Goal: Register for event/course

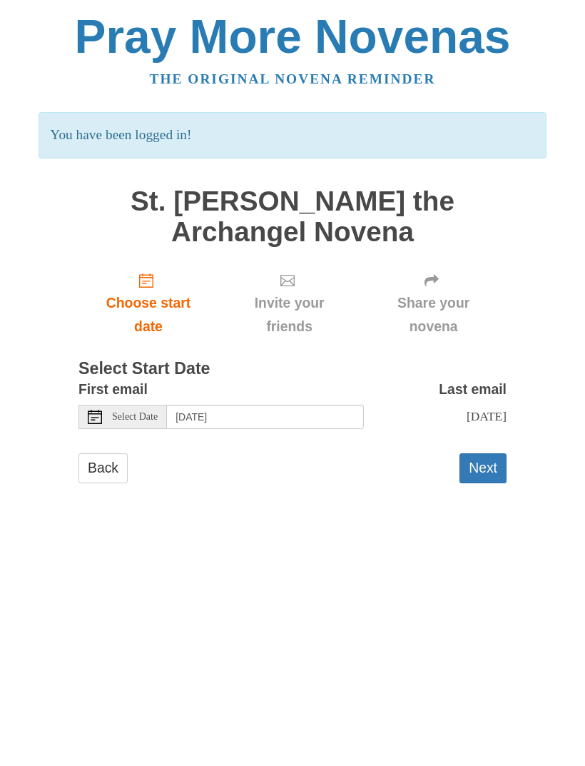
click at [122, 412] on span "Select Date" at bounding box center [135, 417] width 46 height 10
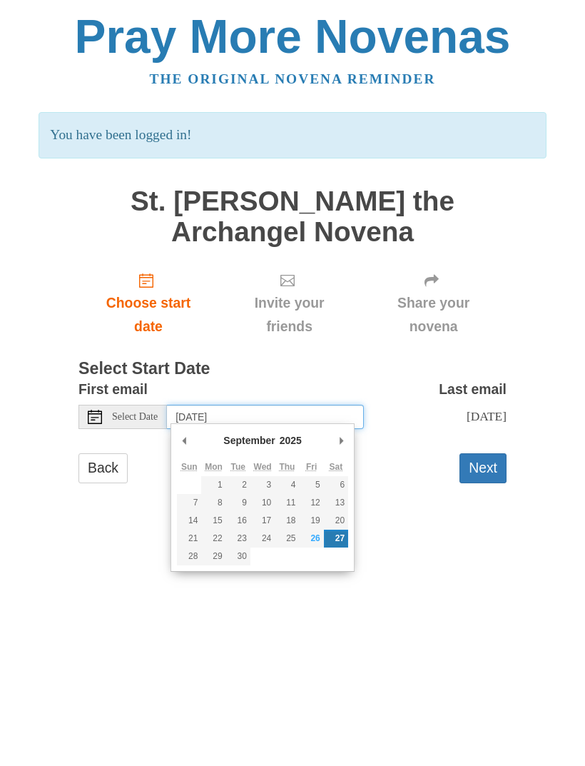
type input "[DATE]"
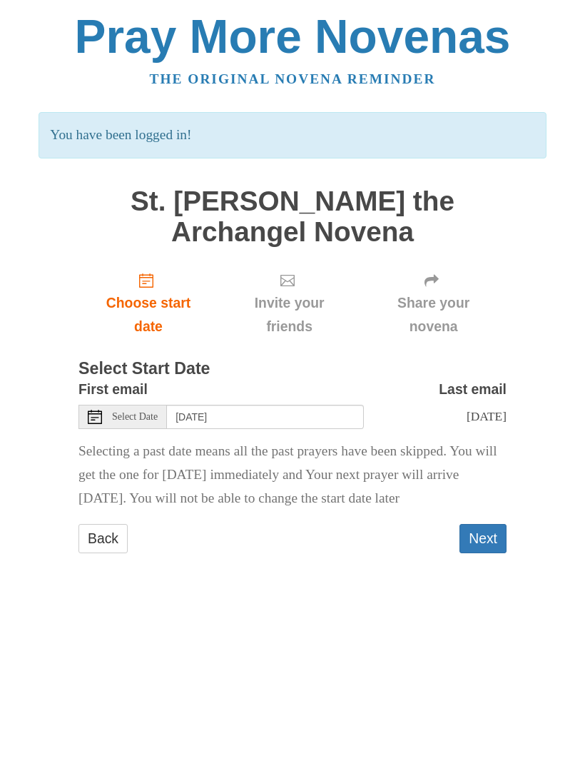
click at [487, 527] on button "Next" at bounding box center [482, 538] width 47 height 29
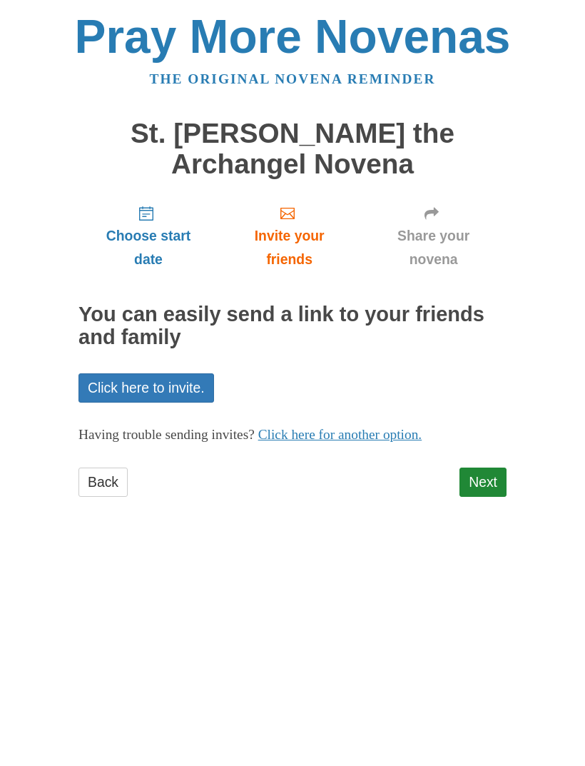
click at [492, 471] on link "Next" at bounding box center [482, 481] width 47 height 29
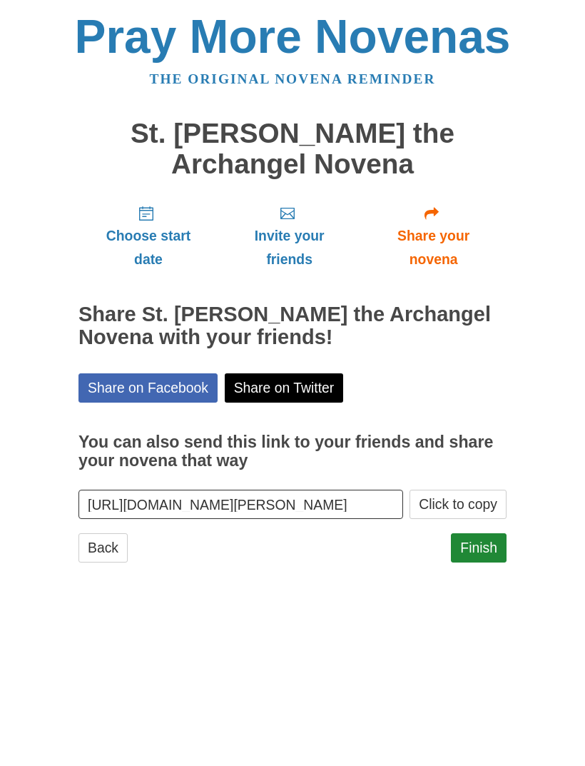
click at [478, 537] on link "Finish" at bounding box center [479, 547] width 56 height 29
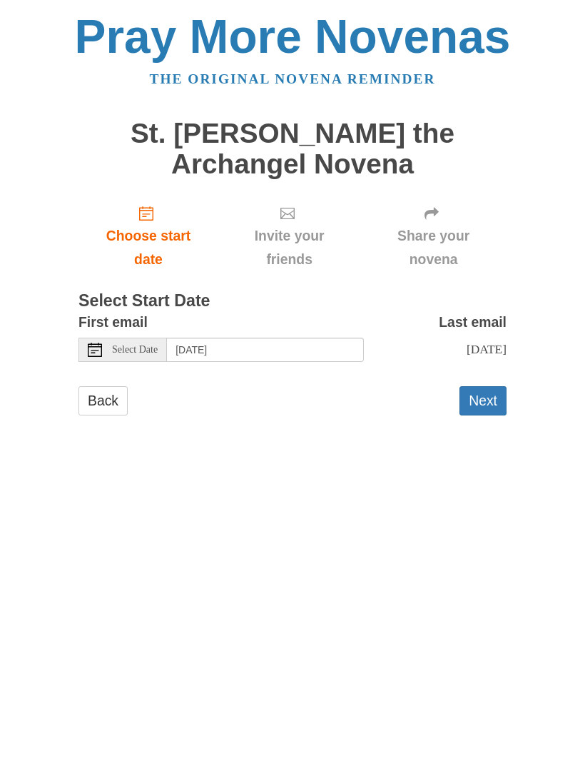
click at [128, 345] on span "Select Date" at bounding box center [135, 350] width 46 height 10
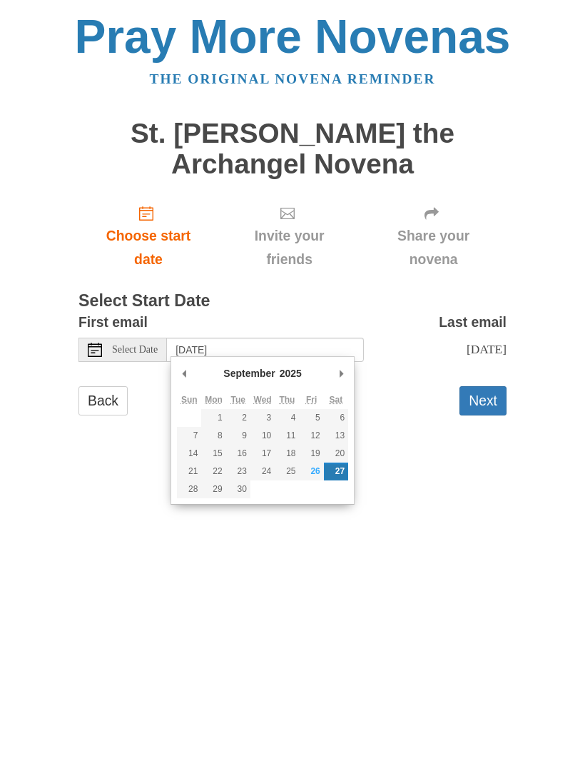
click at [464, 457] on html "Pray More Novenas The original novena reminder St. Raphael the Archangel Novena…" at bounding box center [292, 228] width 585 height 457
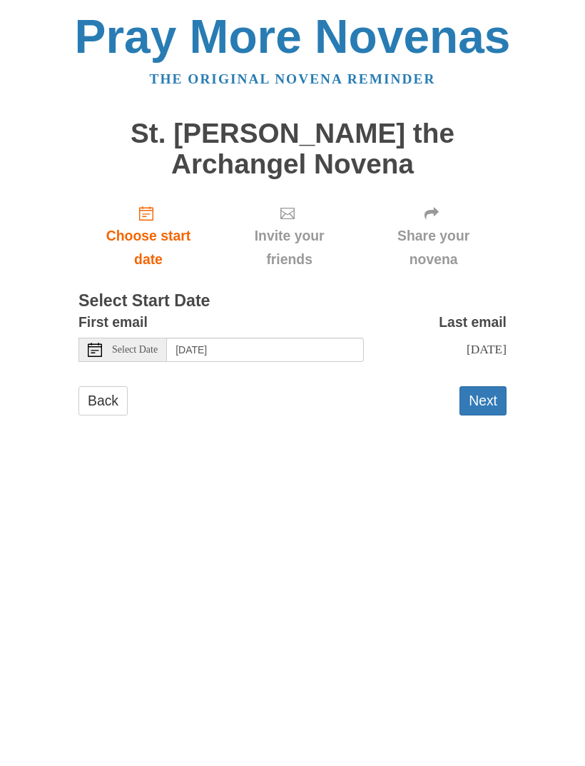
click at [101, 337] on div "Select Date" at bounding box center [122, 349] width 88 height 24
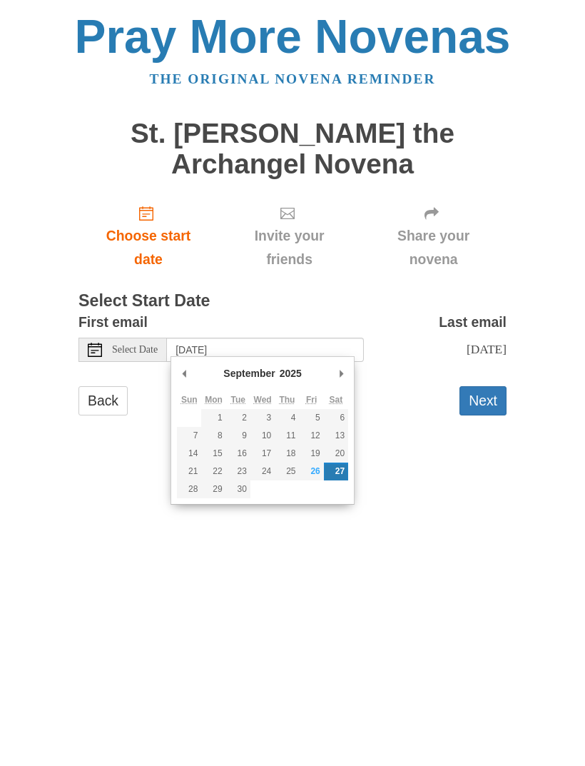
click at [90, 337] on div "Select Date" at bounding box center [122, 349] width 88 height 24
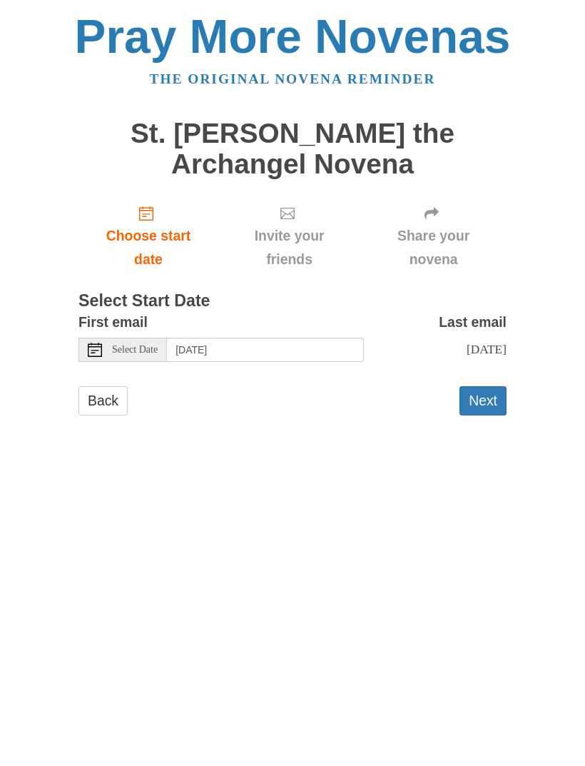
click at [98, 342] on icon at bounding box center [95, 349] width 14 height 14
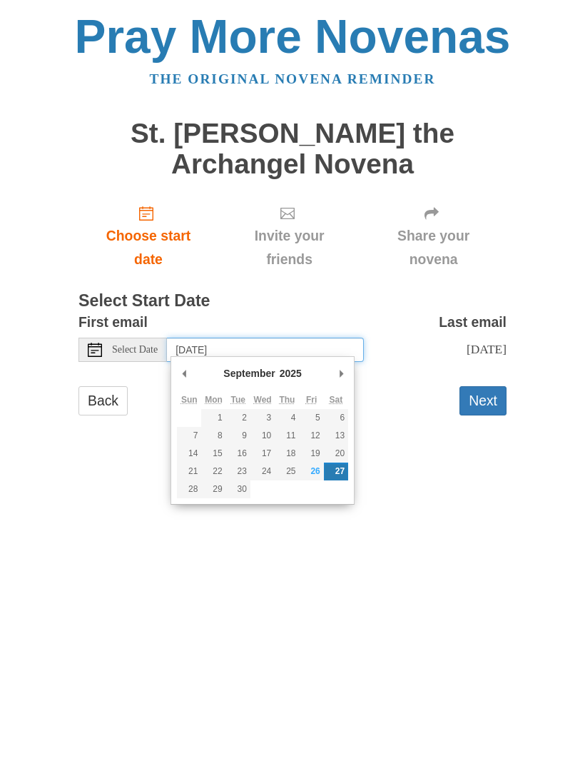
type input "Saturday, September 20th"
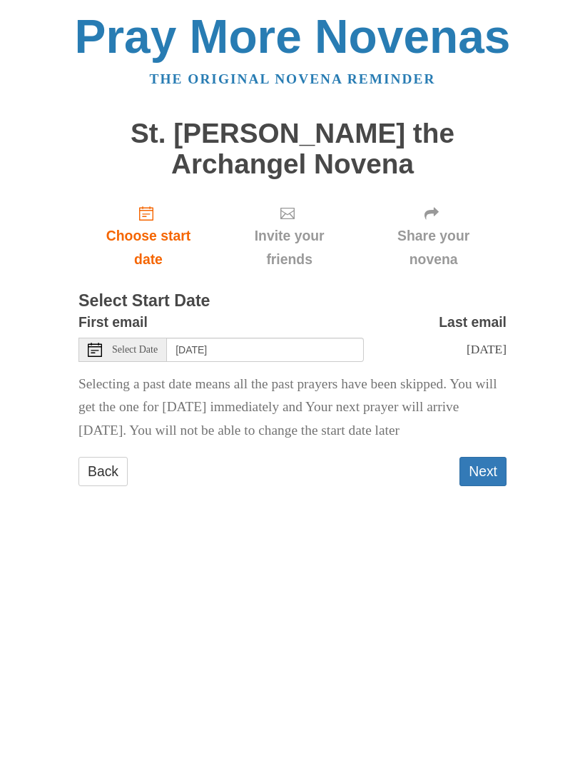
click at [491, 459] on button "Next" at bounding box center [482, 471] width 47 height 29
click at [202, 354] on input "Saturday, September 20th" at bounding box center [265, 349] width 197 height 24
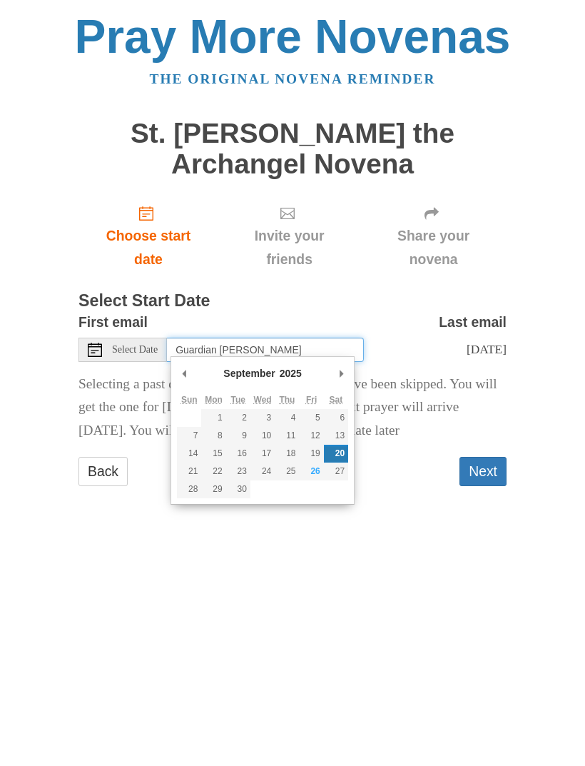
type input "Guardian [PERSON_NAME]"
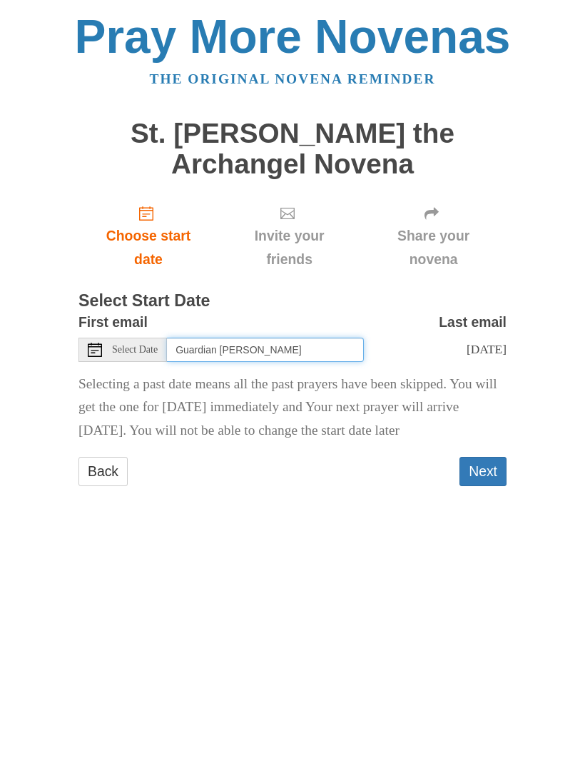
click at [310, 355] on input "Guardian [PERSON_NAME]" at bounding box center [265, 349] width 197 height 24
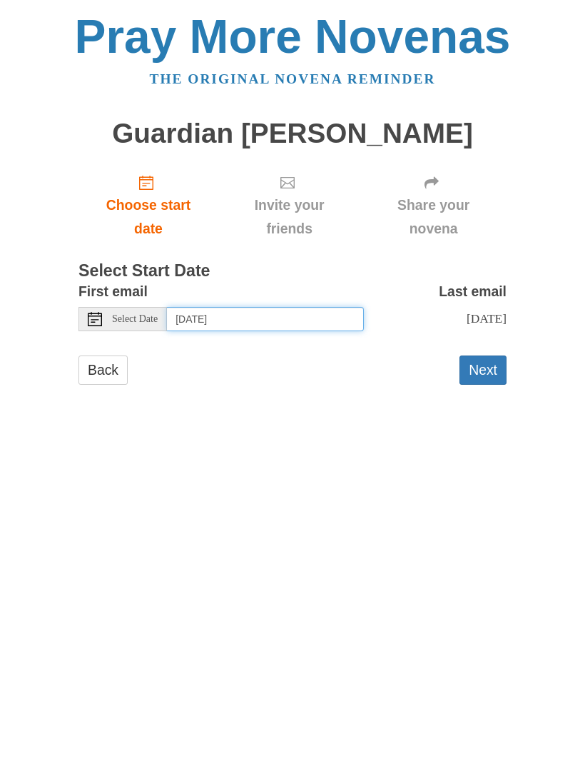
click at [258, 315] on input "Saturday, September 27th" at bounding box center [265, 319] width 197 height 24
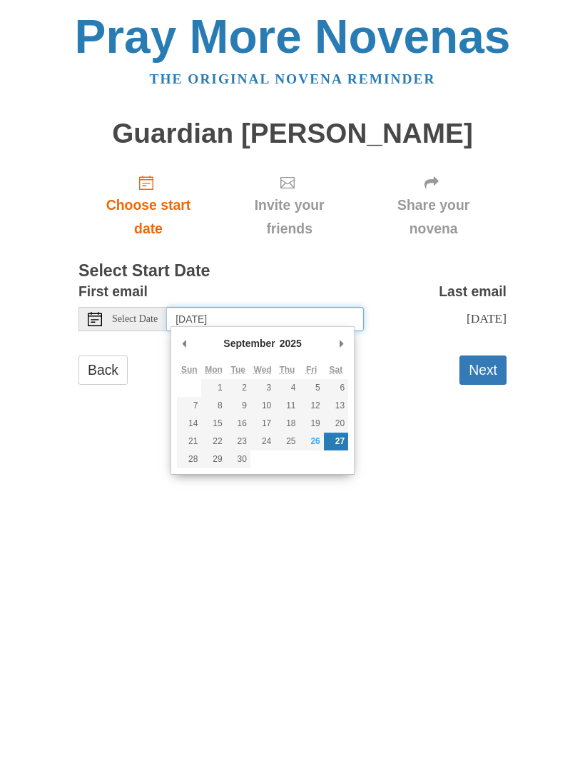
type input "Tuesday, September 23rd"
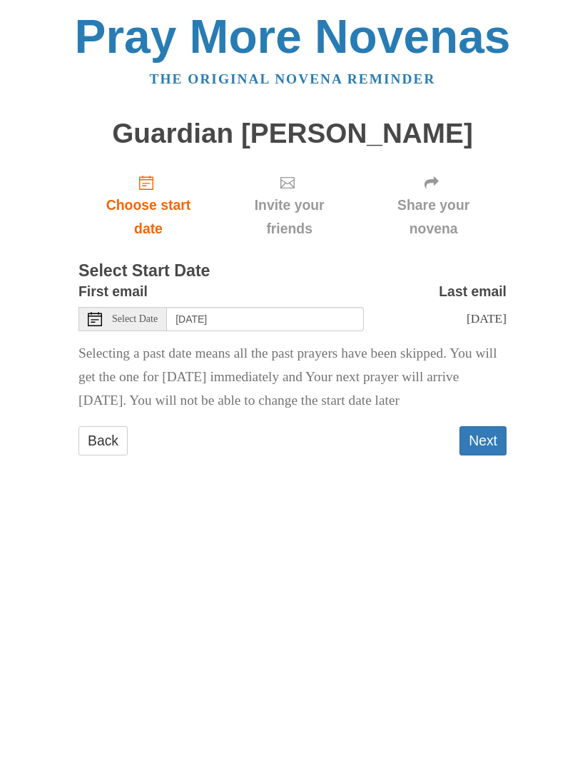
click at [483, 432] on button "Next" at bounding box center [482, 440] width 47 height 29
click at [200, 325] on input "Tuesday, September 23rd" at bounding box center [265, 319] width 197 height 24
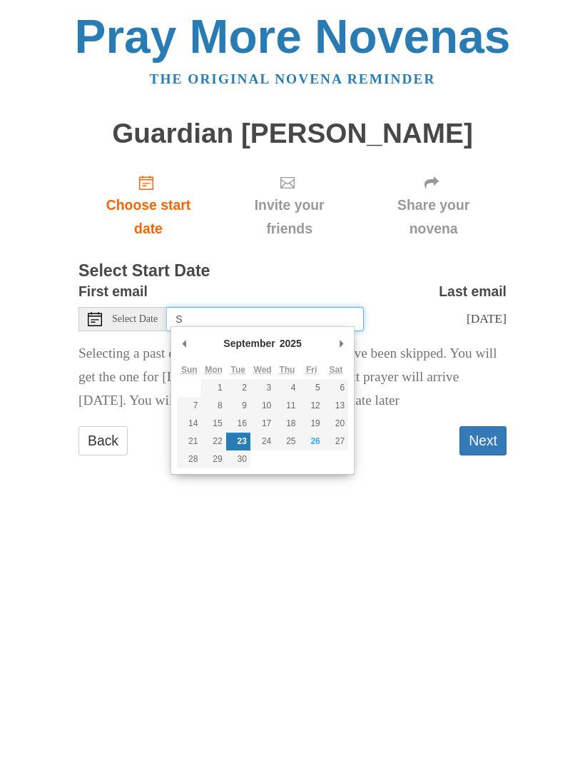
type input "St"
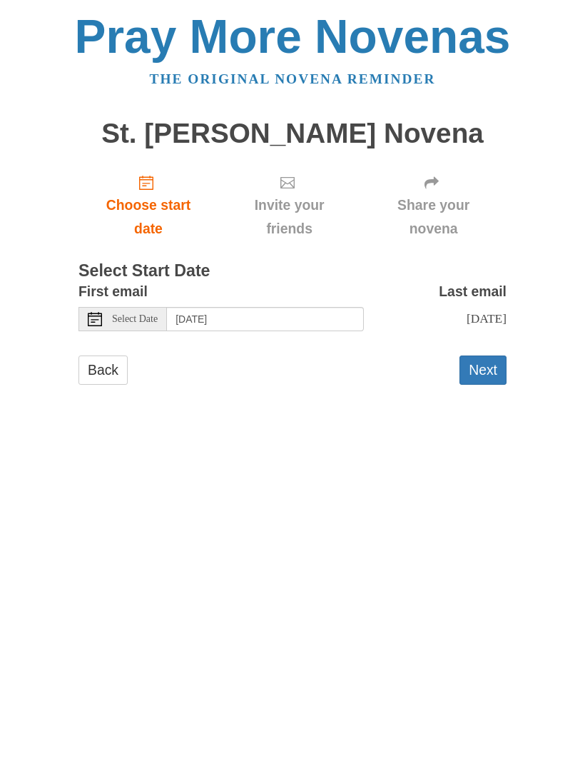
click at [131, 314] on span "Select Date" at bounding box center [135, 319] width 46 height 10
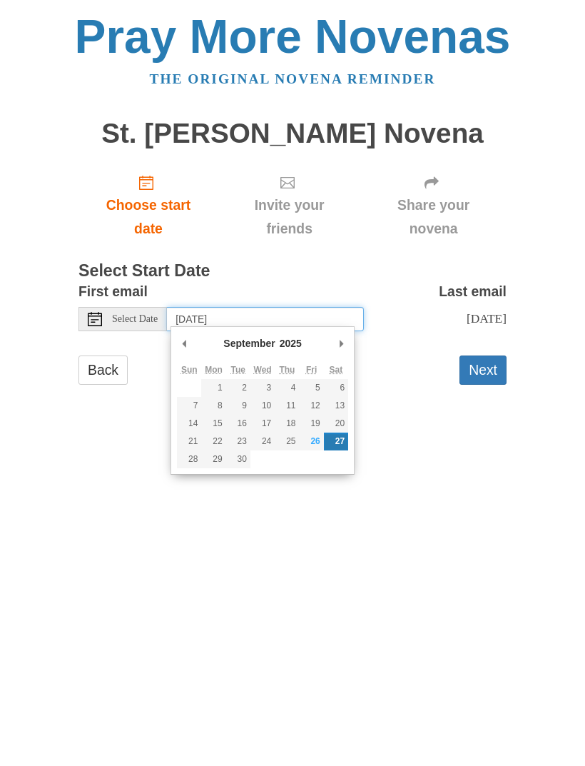
type input "[DATE]"
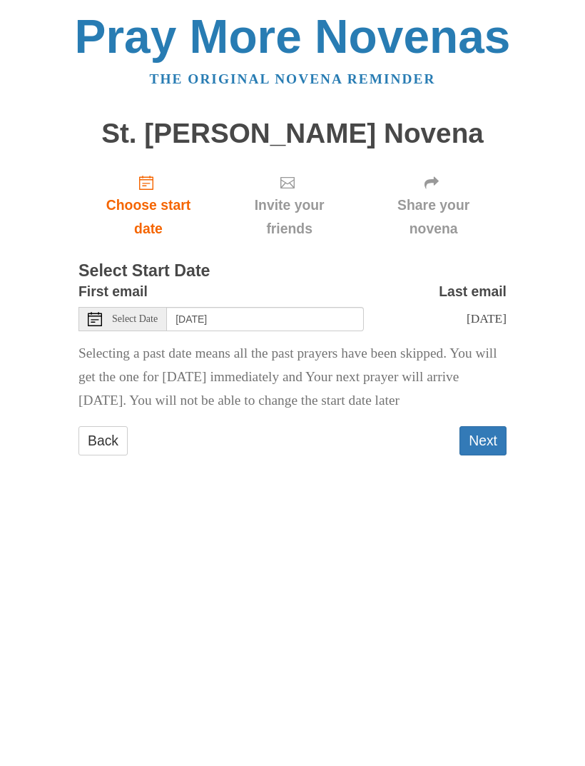
click at [482, 440] on button "Next" at bounding box center [482, 440] width 47 height 29
